Goal: Entertainment & Leisure: Browse casually

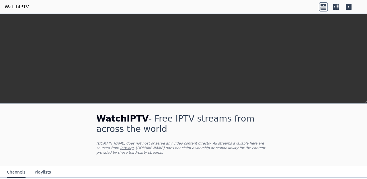
scroll to position [134, 0]
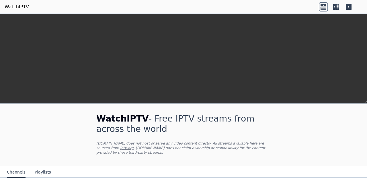
scroll to position [30, 0]
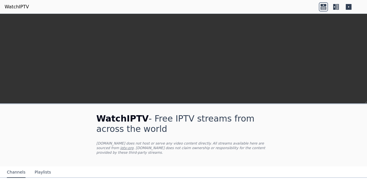
scroll to position [77, 0]
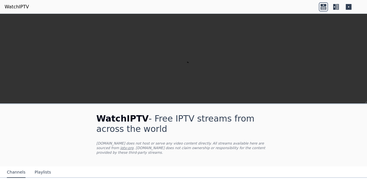
scroll to position [413, 0]
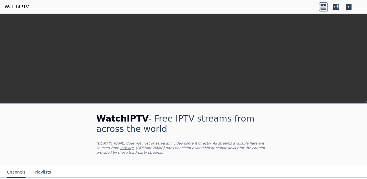
scroll to position [199, 0]
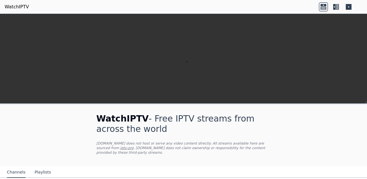
scroll to position [0, 0]
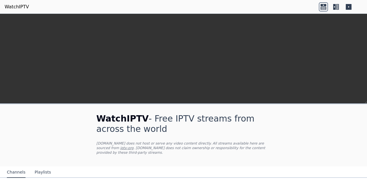
scroll to position [147, 0]
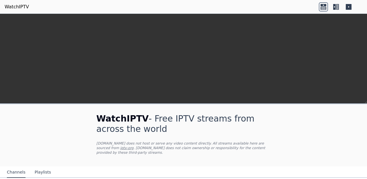
scroll to position [414, 0]
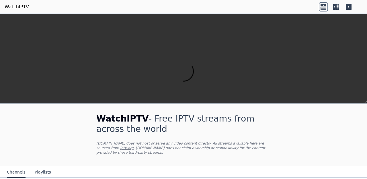
scroll to position [721, 0]
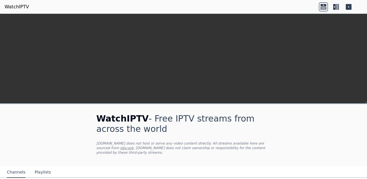
click at [37, 7] on header "WatchIPTV" at bounding box center [183, 7] width 367 height 14
